Goal: Transaction & Acquisition: Purchase product/service

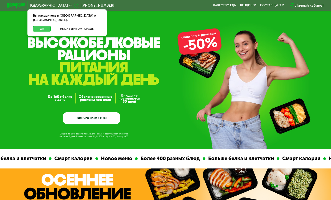
click at [47, 26] on button "Да" at bounding box center [42, 29] width 18 height 6
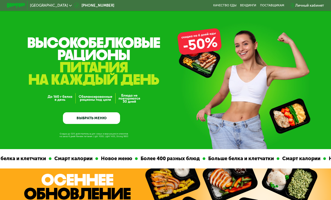
click at [102, 121] on link "ВЫБРАТЬ МЕНЮ" at bounding box center [91, 117] width 57 height 11
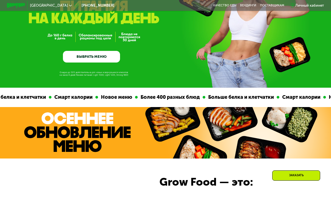
click at [106, 58] on link "ВЫБРАТЬ МЕНЮ" at bounding box center [91, 56] width 57 height 11
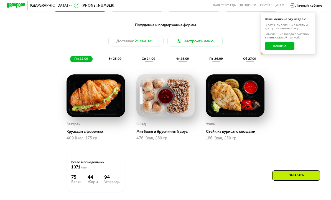
scroll to position [364, 0]
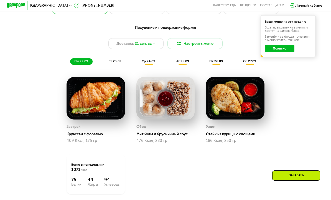
click at [111, 63] on span "вт 23.09" at bounding box center [114, 61] width 13 height 4
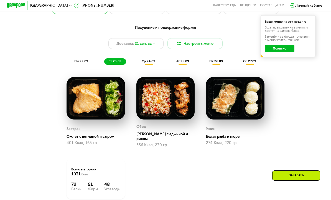
click at [147, 61] on span "ср 24.09" at bounding box center [148, 61] width 14 height 4
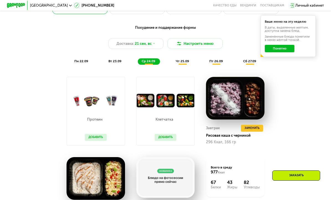
click at [166, 137] on button "Добавить" at bounding box center [166, 137] width 22 height 7
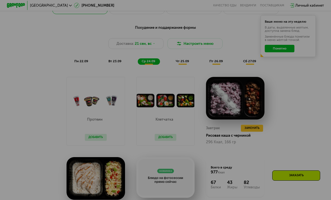
click at [137, 97] on div at bounding box center [165, 100] width 331 height 200
click at [195, 61] on div at bounding box center [165, 100] width 331 height 200
click at [176, 145] on div at bounding box center [165, 100] width 331 height 200
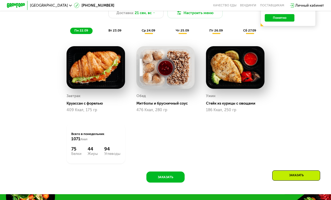
scroll to position [408, 0]
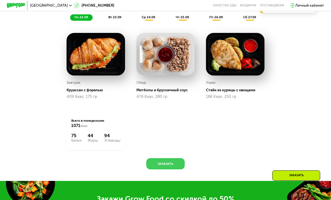
click at [159, 163] on button "Заказать" at bounding box center [165, 163] width 38 height 11
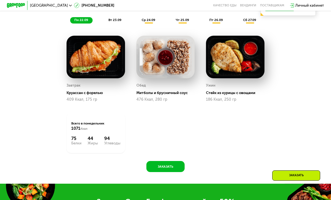
scroll to position [406, 0]
